Goal: Obtain resource: Obtain resource

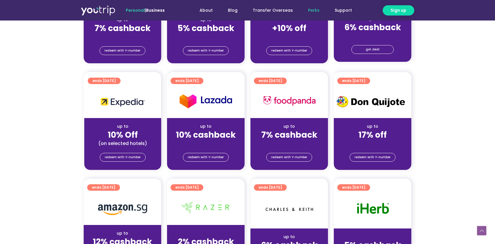
scroll to position [292, 0]
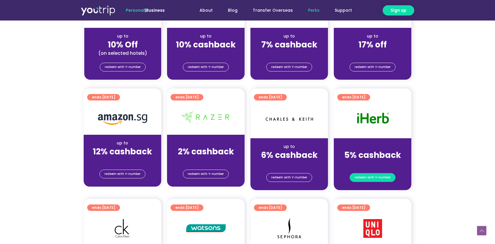
click at [374, 175] on span "redeem with Y-number" at bounding box center [372, 177] width 36 height 8
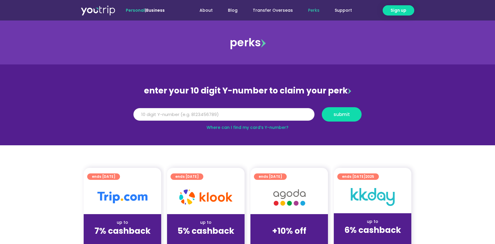
click at [241, 115] on input "Y Number" at bounding box center [223, 114] width 181 height 13
type input "8174774406"
click at [349, 116] on span "submit" at bounding box center [342, 114] width 30 height 4
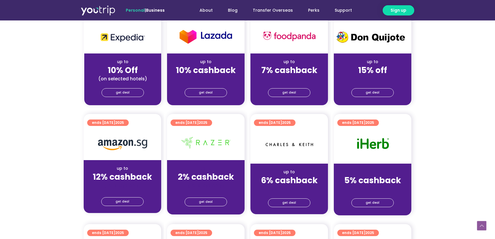
scroll to position [292, 0]
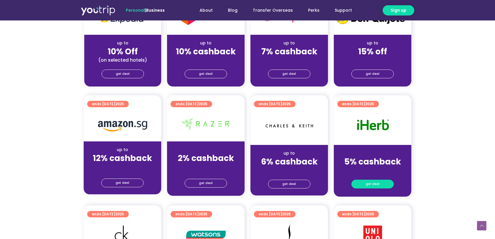
click at [375, 182] on span "get deal" at bounding box center [373, 184] width 14 height 8
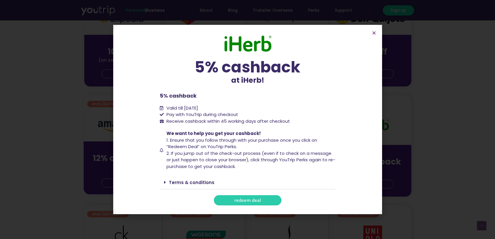
click at [253, 201] on span "redeem deal" at bounding box center [247, 200] width 27 height 4
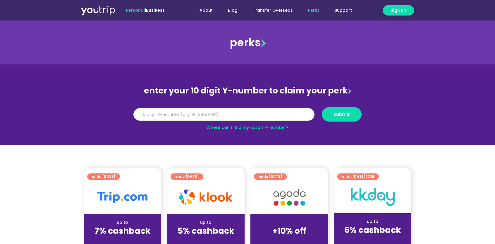
click at [187, 116] on input "Y Number" at bounding box center [223, 114] width 181 height 13
type input "8174774406"
click at [354, 113] on span "submit" at bounding box center [342, 114] width 30 height 4
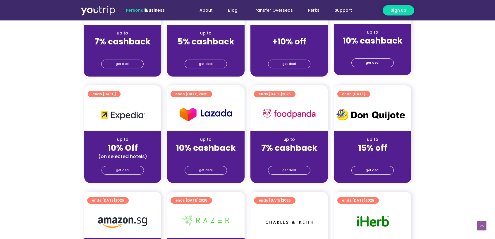
scroll to position [263, 0]
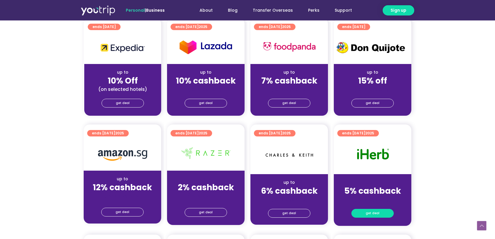
click at [378, 215] on span "get deal" at bounding box center [373, 213] width 14 height 8
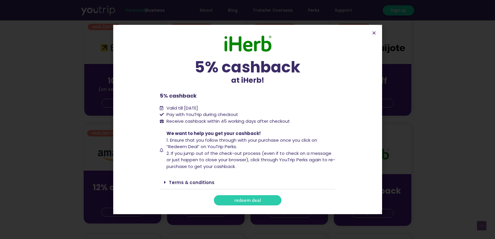
click at [261, 202] on link "redeem deal" at bounding box center [248, 200] width 68 height 10
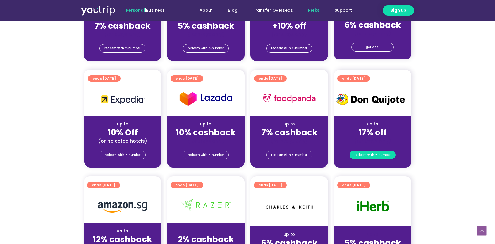
click at [369, 155] on span "redeem with Y-number" at bounding box center [372, 155] width 36 height 8
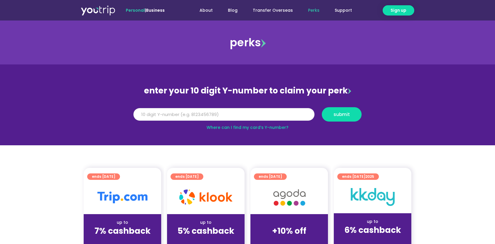
click at [210, 110] on input "Y Number" at bounding box center [223, 114] width 181 height 13
type input "8174774406"
click at [345, 108] on button "submit" at bounding box center [342, 114] width 40 height 14
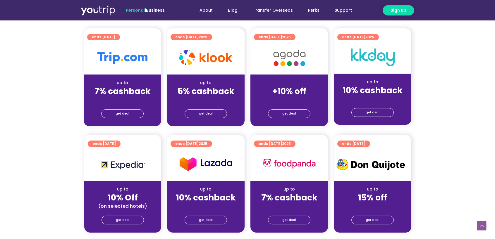
scroll to position [263, 0]
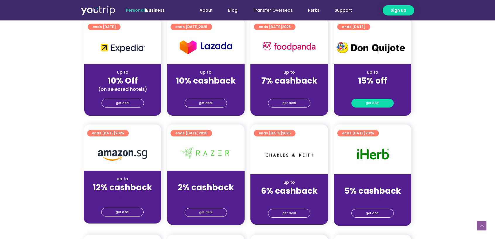
click at [372, 103] on span "get deal" at bounding box center [373, 103] width 14 height 8
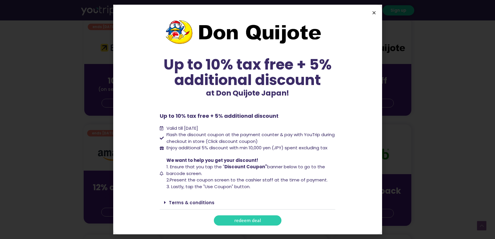
click at [374, 14] on icon "Close" at bounding box center [374, 13] width 4 height 4
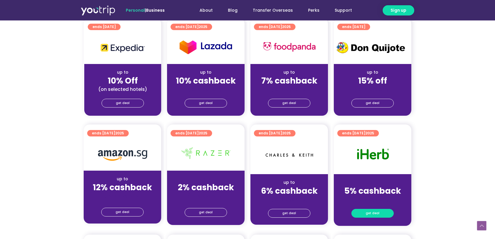
click at [368, 215] on span "get deal" at bounding box center [373, 213] width 14 height 8
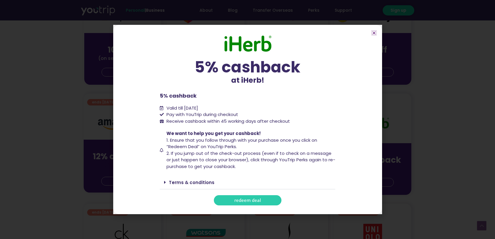
scroll to position [322, 0]
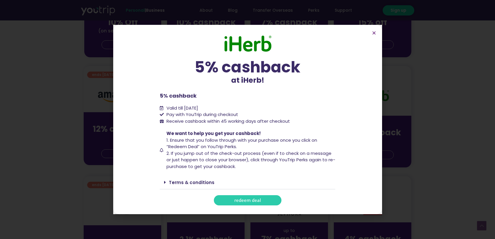
click at [188, 183] on link "Terms & conditions" at bounding box center [192, 183] width 46 height 6
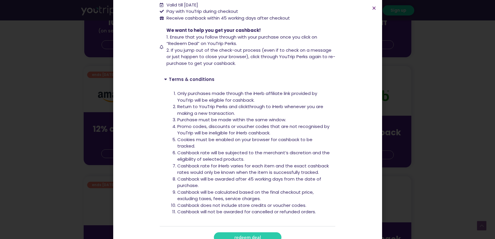
scroll to position [80, 0]
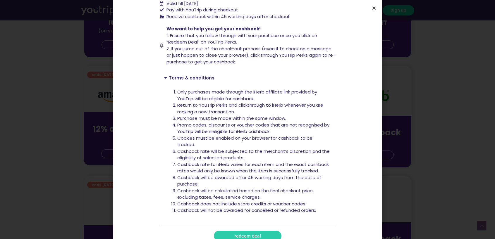
click at [374, 8] on icon "Close" at bounding box center [374, 8] width 4 height 4
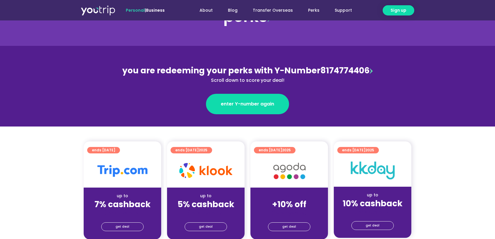
scroll to position [0, 0]
